Goal: Complete application form

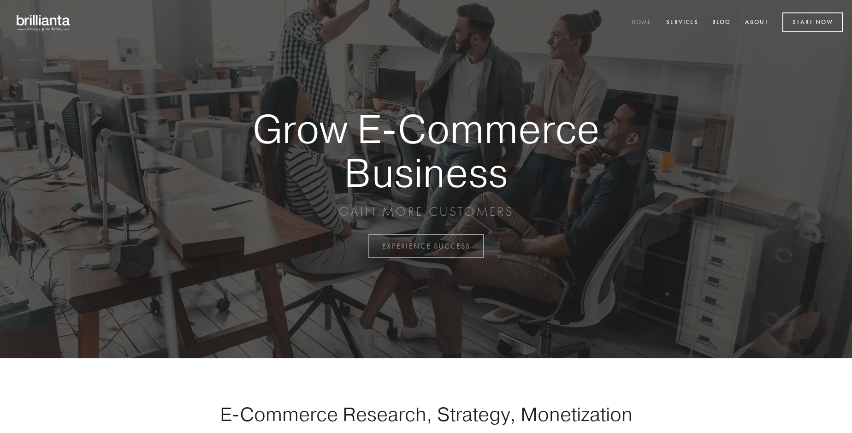
scroll to position [2416, 0]
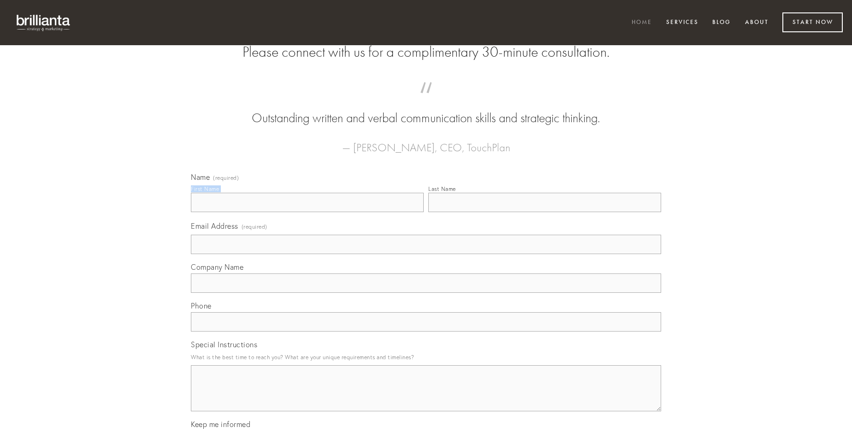
type input "[PERSON_NAME]"
click at [544, 212] on input "Last Name" at bounding box center [544, 202] width 233 height 19
type input "[PERSON_NAME]"
click at [426, 254] on input "Email Address (required)" at bounding box center [426, 244] width 470 height 19
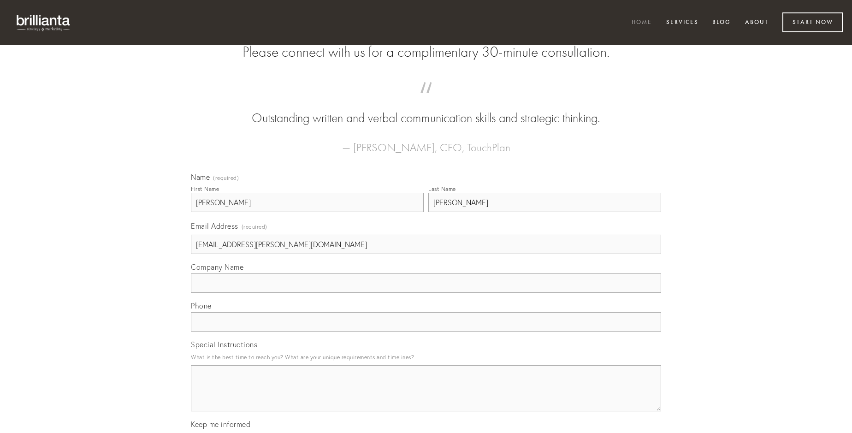
type input "[EMAIL_ADDRESS][PERSON_NAME][DOMAIN_NAME]"
click at [426, 293] on input "Company Name" at bounding box center [426, 282] width 470 height 19
type input "paulatim"
click at [426, 331] on input "text" at bounding box center [426, 321] width 470 height 19
click at [426, 396] on textarea "Special Instructions" at bounding box center [426, 388] width 470 height 46
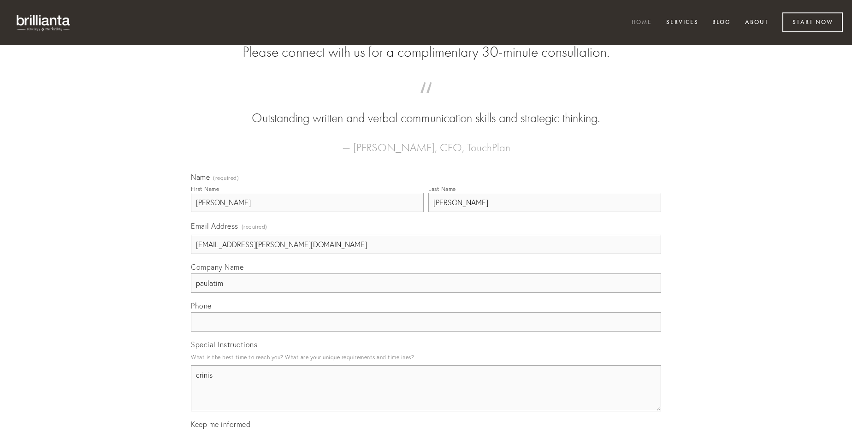
type textarea "crinis"
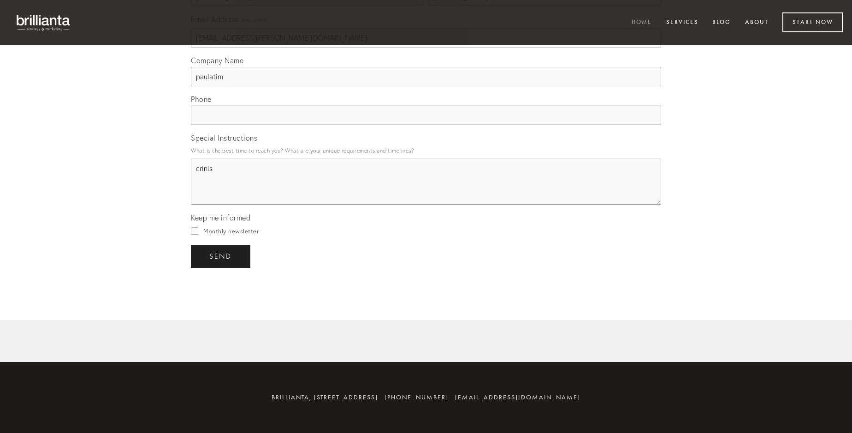
click at [221, 256] on span "send" at bounding box center [220, 256] width 23 height 8
